Goal: Communication & Community: Connect with others

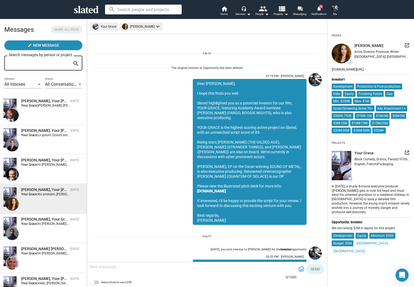
scroll to position [588, 0]
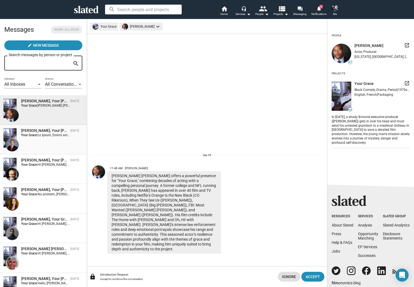
click at [37, 139] on div "[PERSON_NAME], Your [PERSON_NAME] [DATE] Your Grace:" at bounding box center [43, 139] width 80 height 23
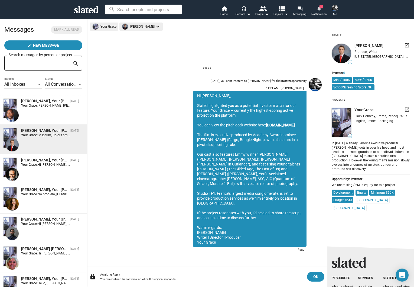
click at [320, 12] on span "Notifications" at bounding box center [319, 14] width 15 height 7
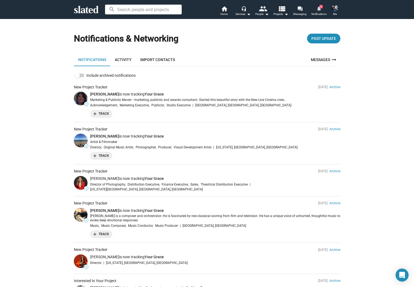
click at [320, 10] on mat-icon "notifications" at bounding box center [318, 8] width 5 height 5
click at [297, 11] on link "forum Messaging" at bounding box center [300, 11] width 19 height 12
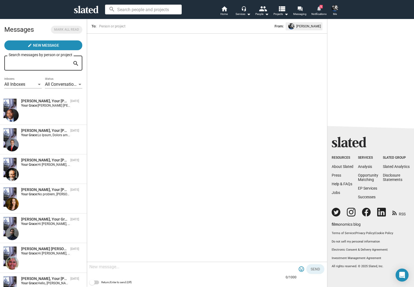
click at [319, 10] on mat-icon "notifications" at bounding box center [318, 8] width 5 height 5
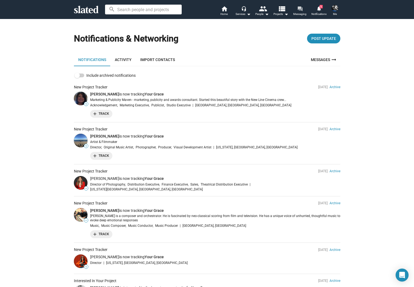
click at [300, 11] on mat-icon "forum" at bounding box center [299, 8] width 5 height 5
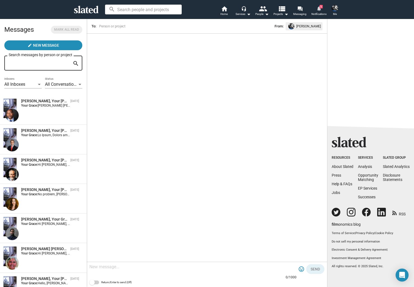
click at [319, 10] on mat-icon "notifications" at bounding box center [318, 8] width 5 height 5
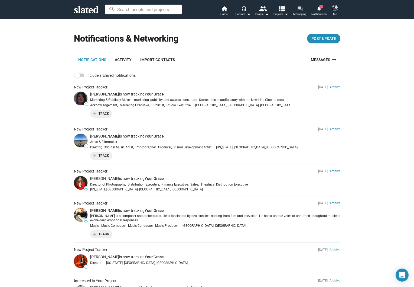
click at [299, 11] on mat-icon "forum" at bounding box center [299, 8] width 5 height 5
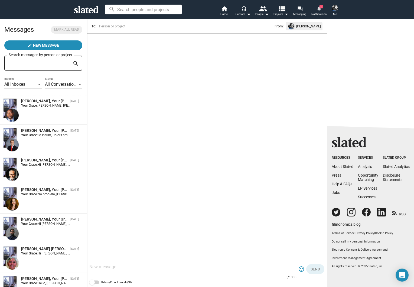
click at [317, 10] on mat-icon "notifications" at bounding box center [318, 8] width 5 height 5
